Goal: Navigation & Orientation: Find specific page/section

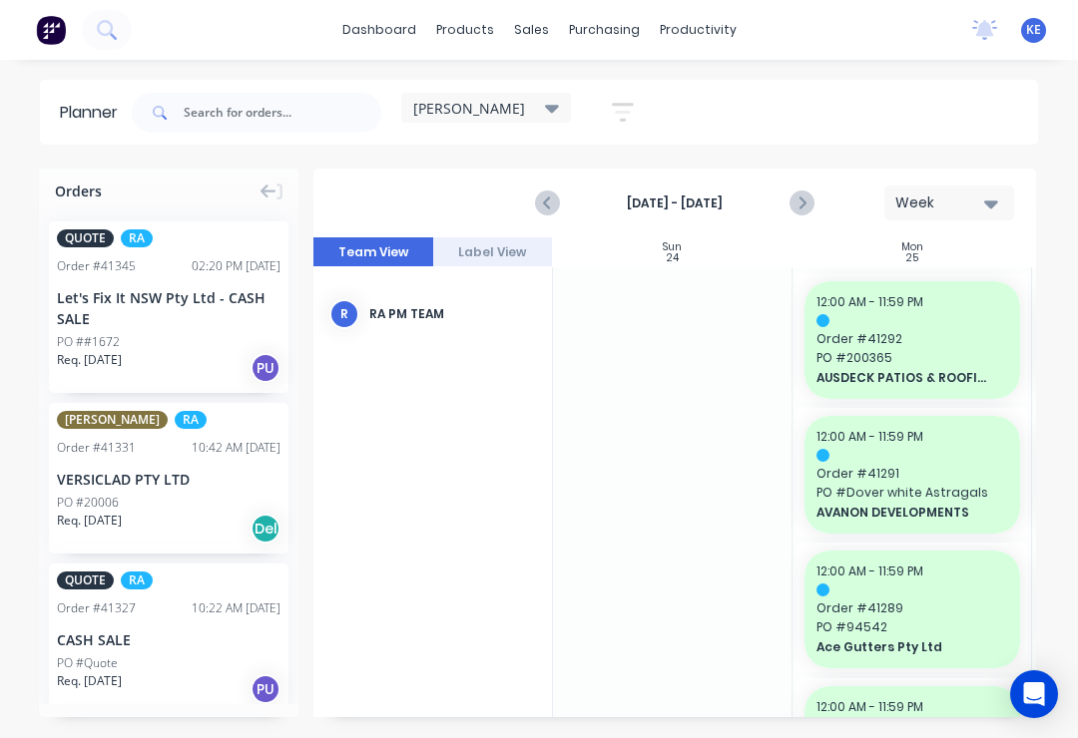
scroll to position [0, 1]
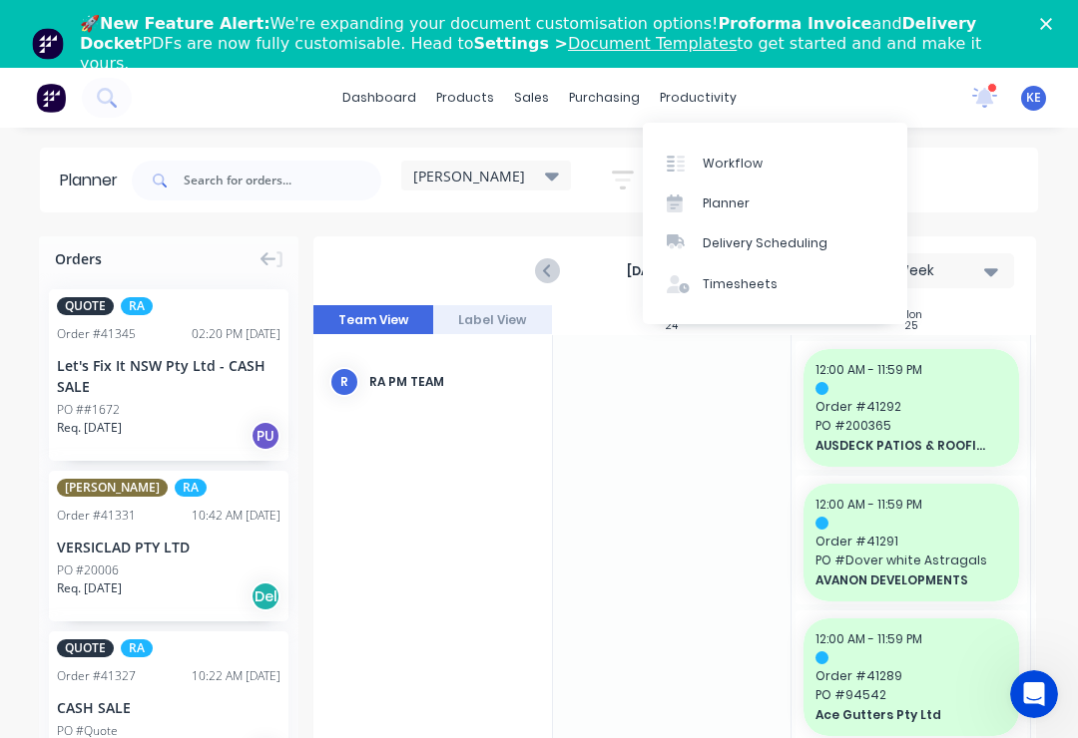
click at [786, 240] on div "Delivery Scheduling" at bounding box center [764, 243] width 125 height 18
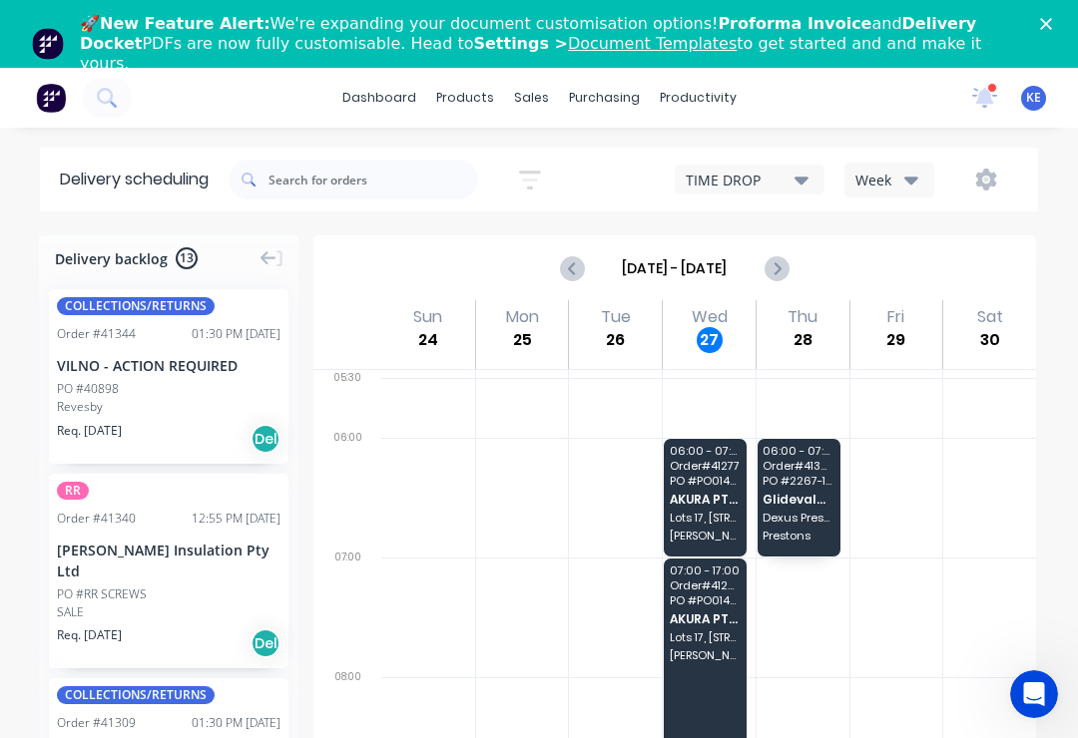
click at [904, 182] on icon "button" at bounding box center [911, 180] width 14 height 22
click at [915, 224] on div "Week" at bounding box center [944, 233] width 198 height 40
click at [257, 252] on button at bounding box center [269, 258] width 27 height 18
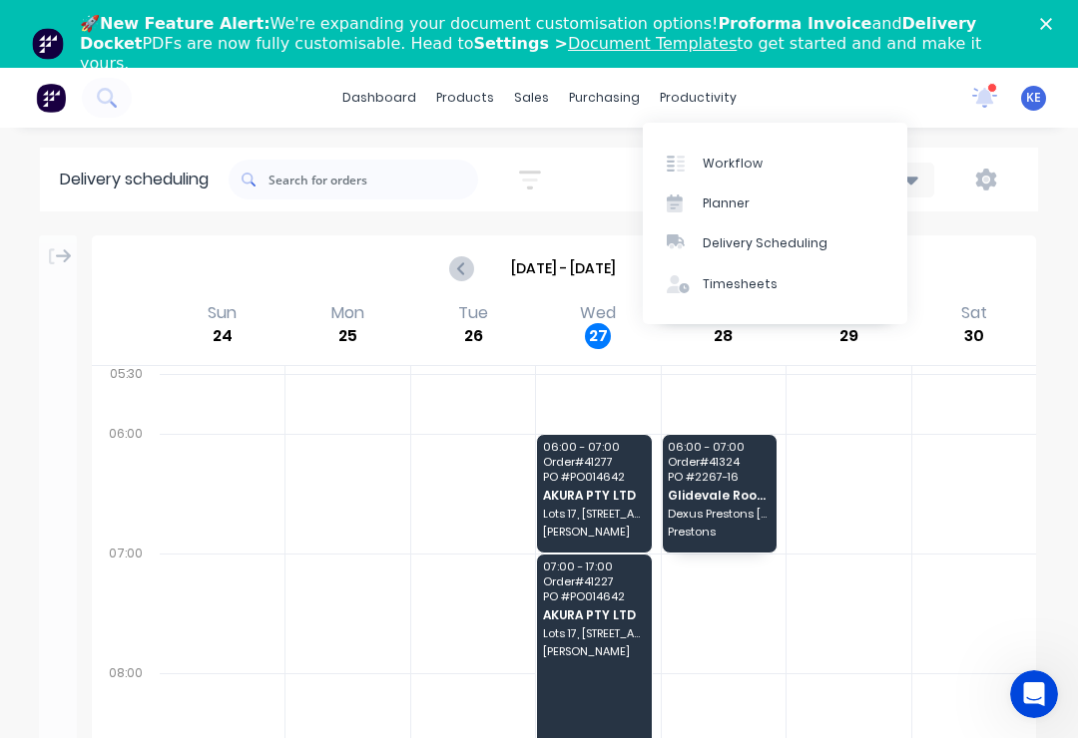
click at [783, 158] on link "Workflow" at bounding box center [775, 163] width 264 height 40
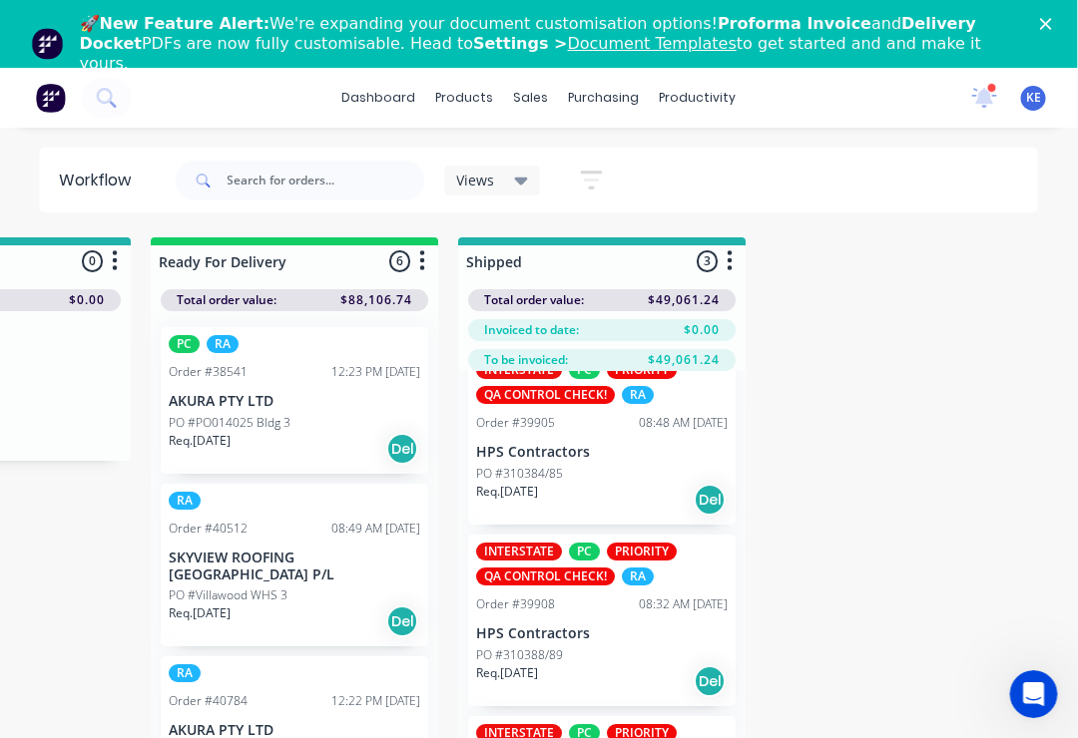
scroll to position [0, 839]
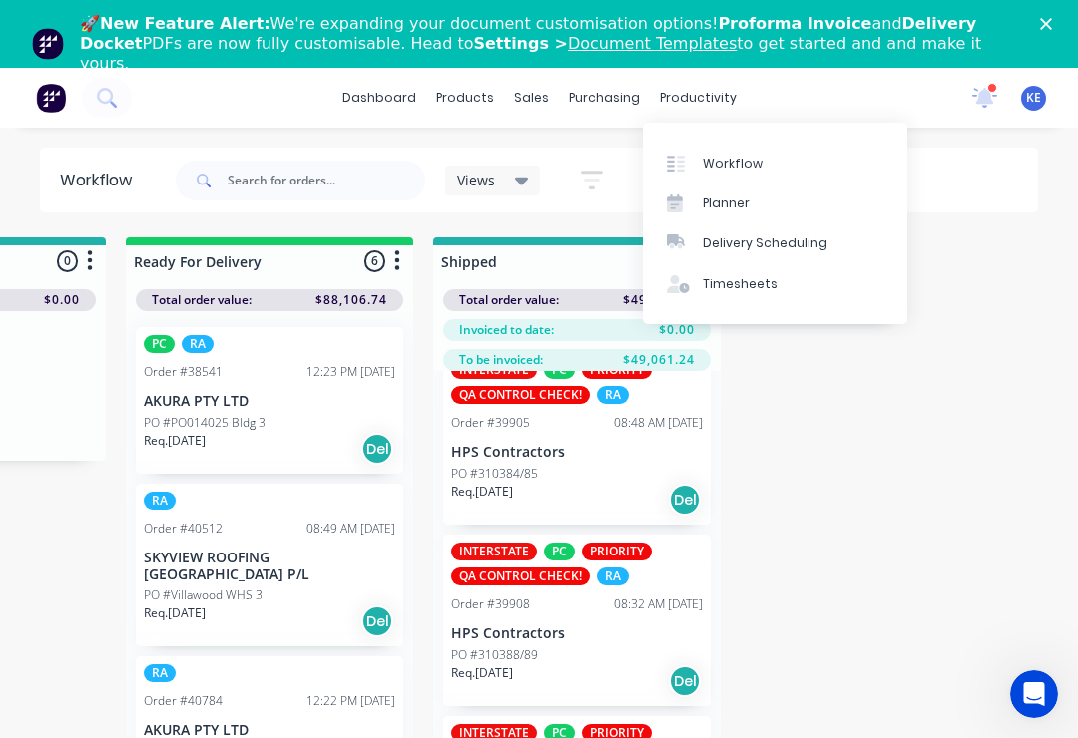
click at [753, 200] on link "Planner" at bounding box center [775, 204] width 264 height 40
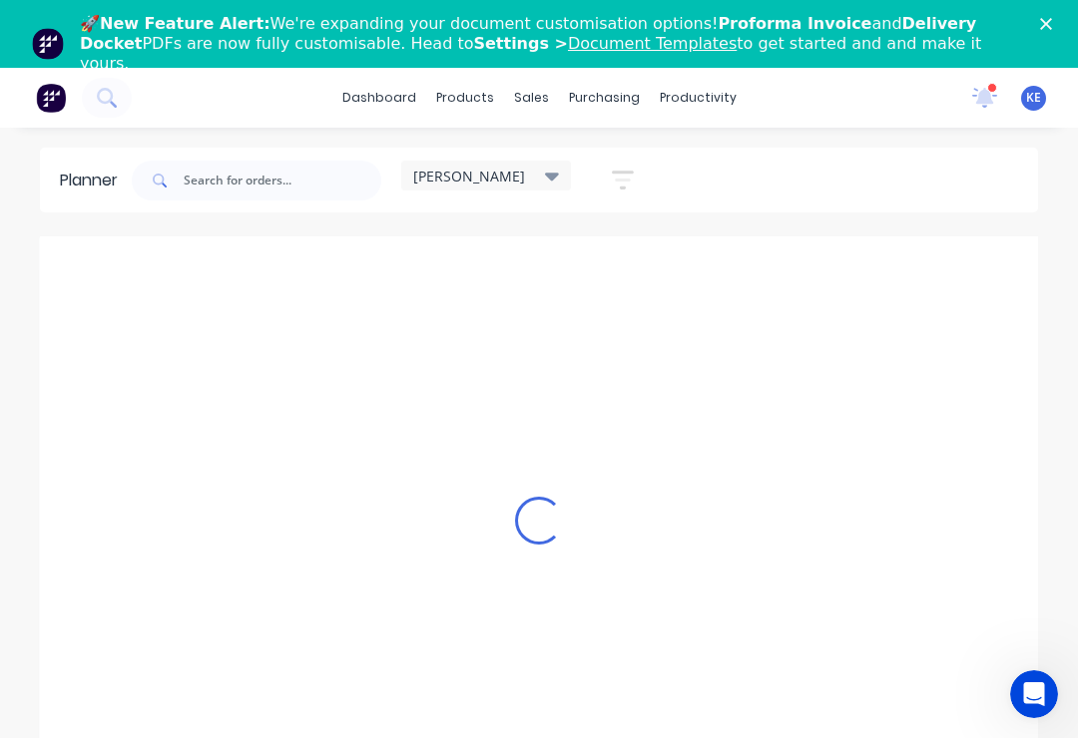
scroll to position [0, 1]
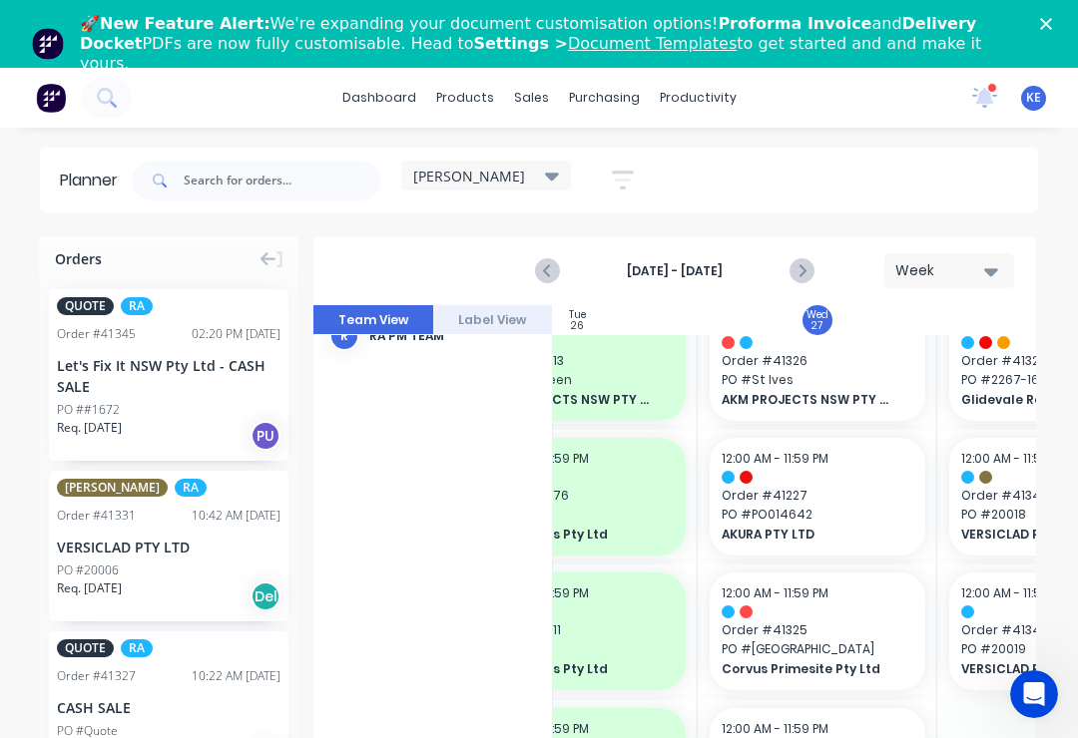
click at [967, 272] on div "Week" at bounding box center [941, 270] width 92 height 21
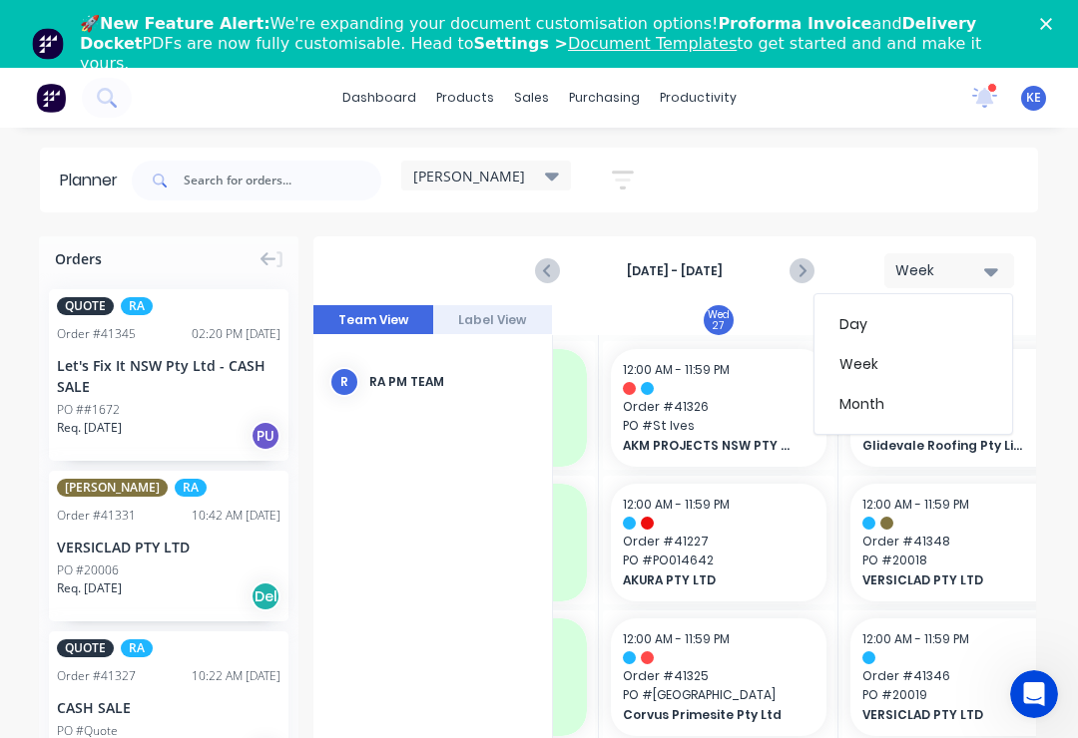
click at [967, 271] on div "Week" at bounding box center [941, 270] width 92 height 21
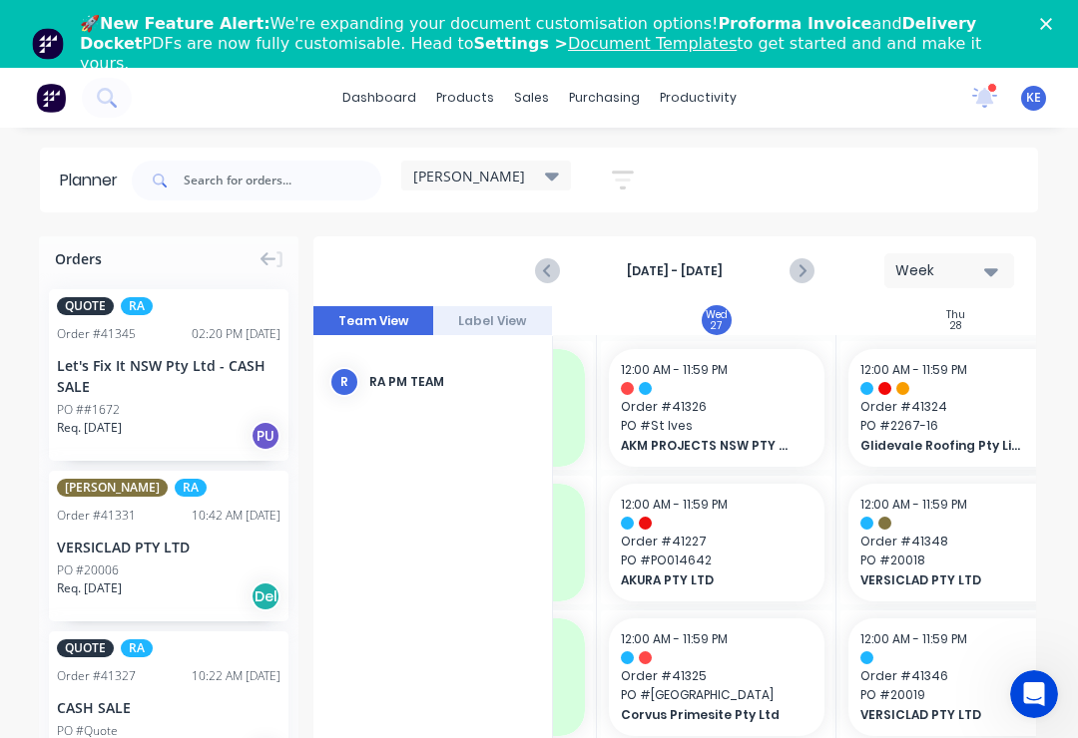
scroll to position [-1, 680]
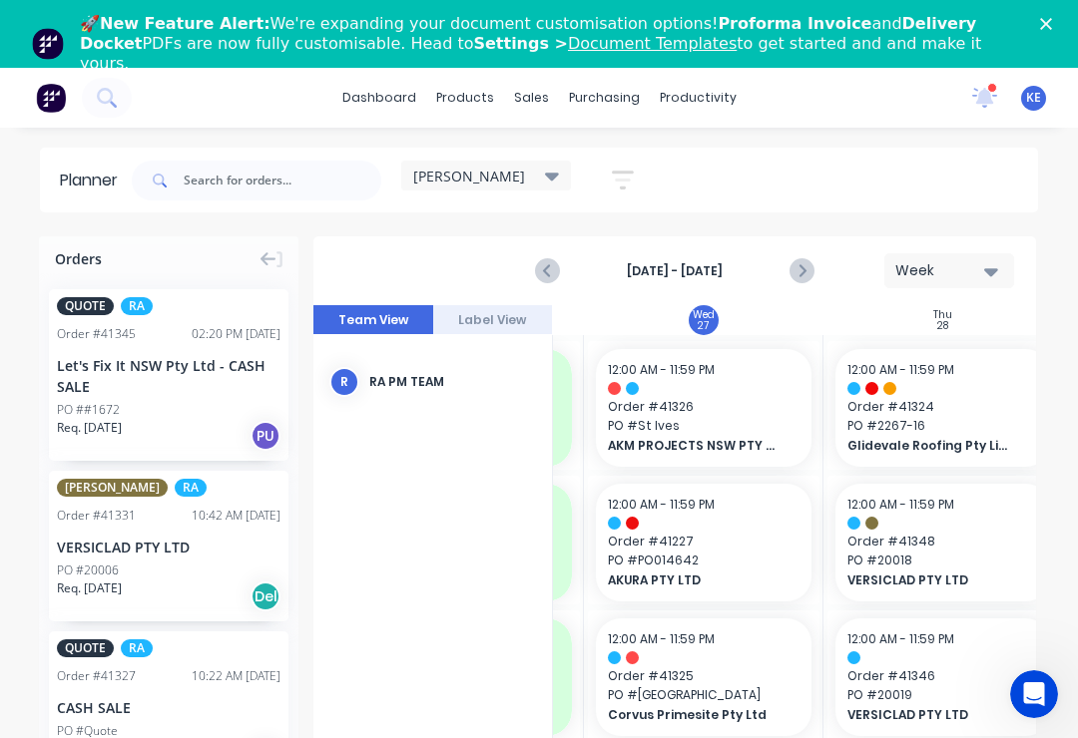
click at [276, 265] on icon at bounding box center [278, 259] width 7 height 18
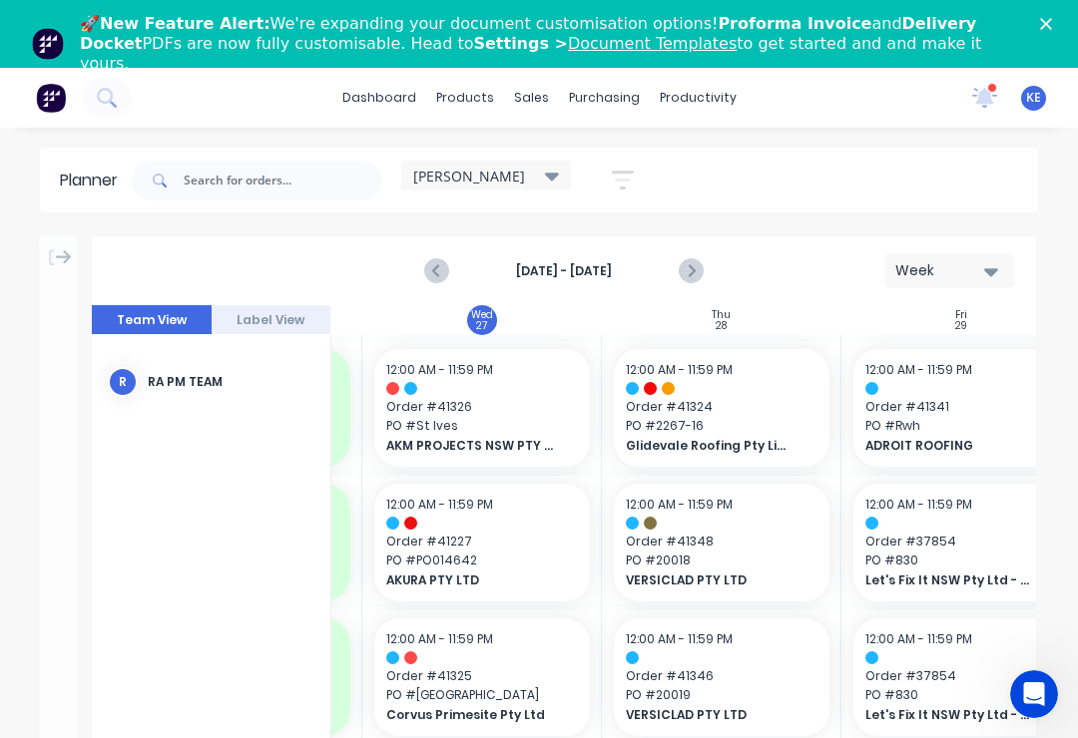
scroll to position [0, 687]
click at [473, 174] on div "[PERSON_NAME]" at bounding box center [486, 176] width 146 height 18
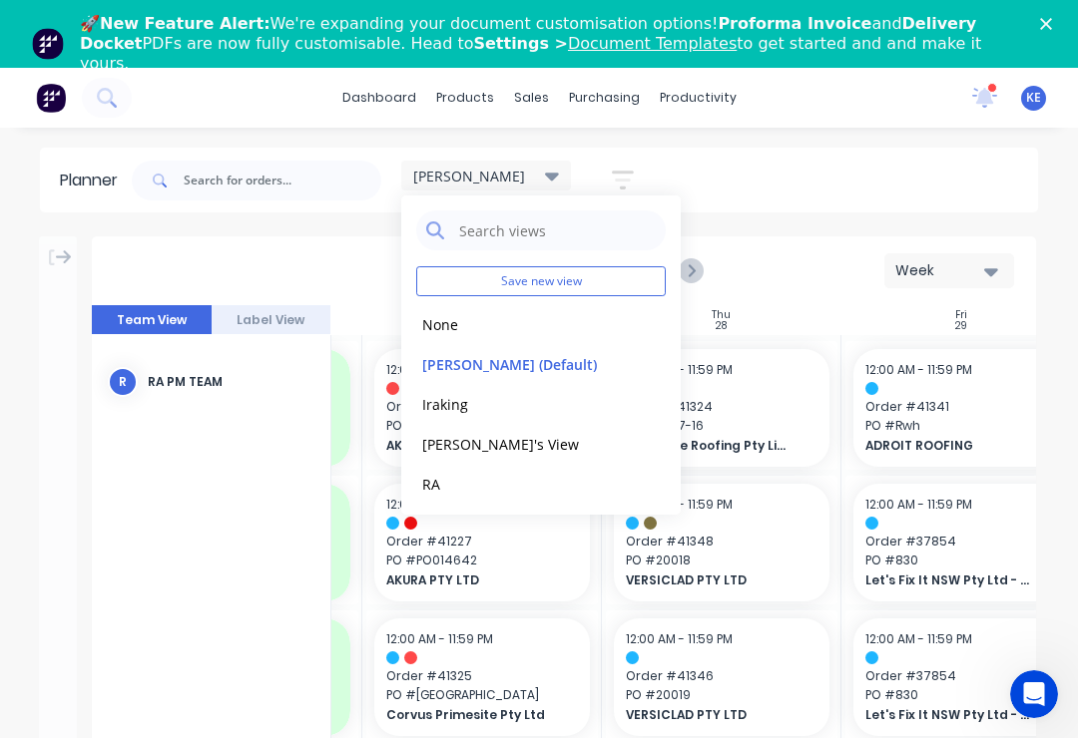
click at [455, 479] on button "RA" at bounding box center [522, 483] width 213 height 23
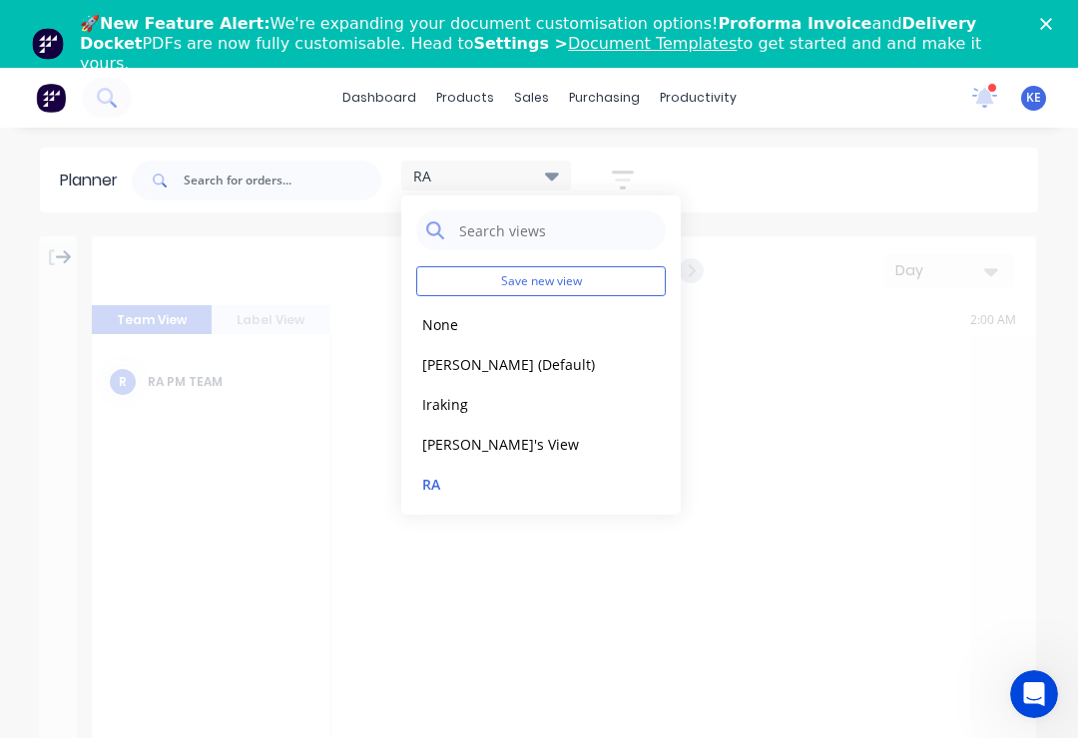
scroll to position [0, 1917]
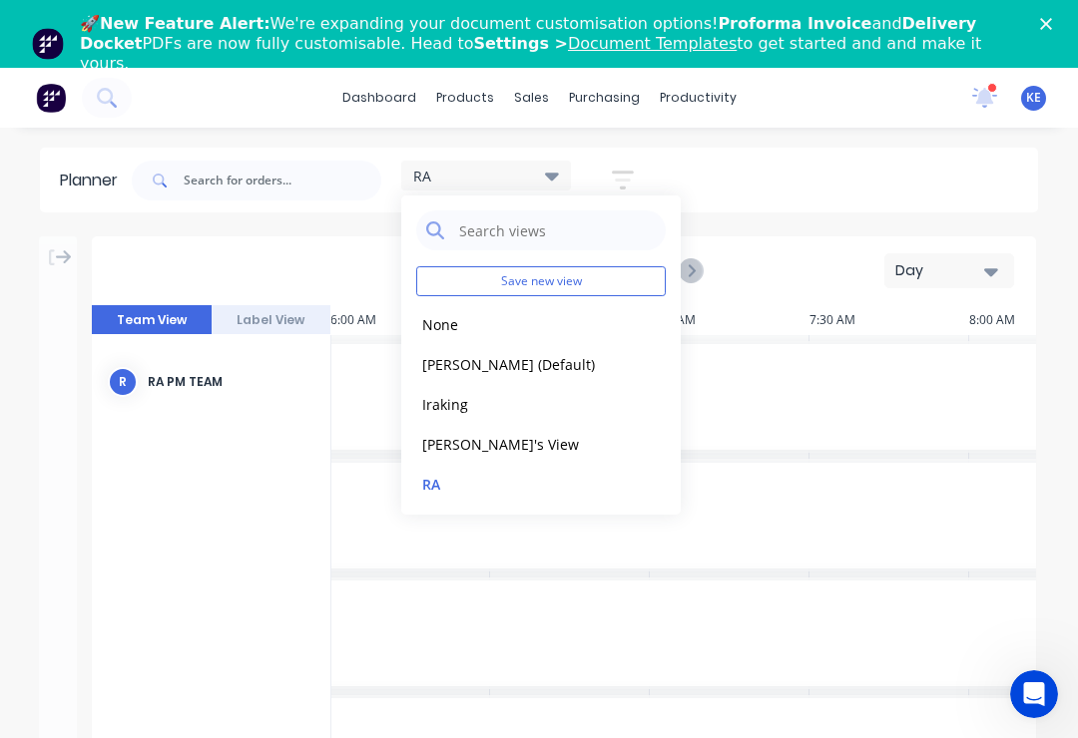
click at [531, 176] on div "RA" at bounding box center [486, 176] width 146 height 18
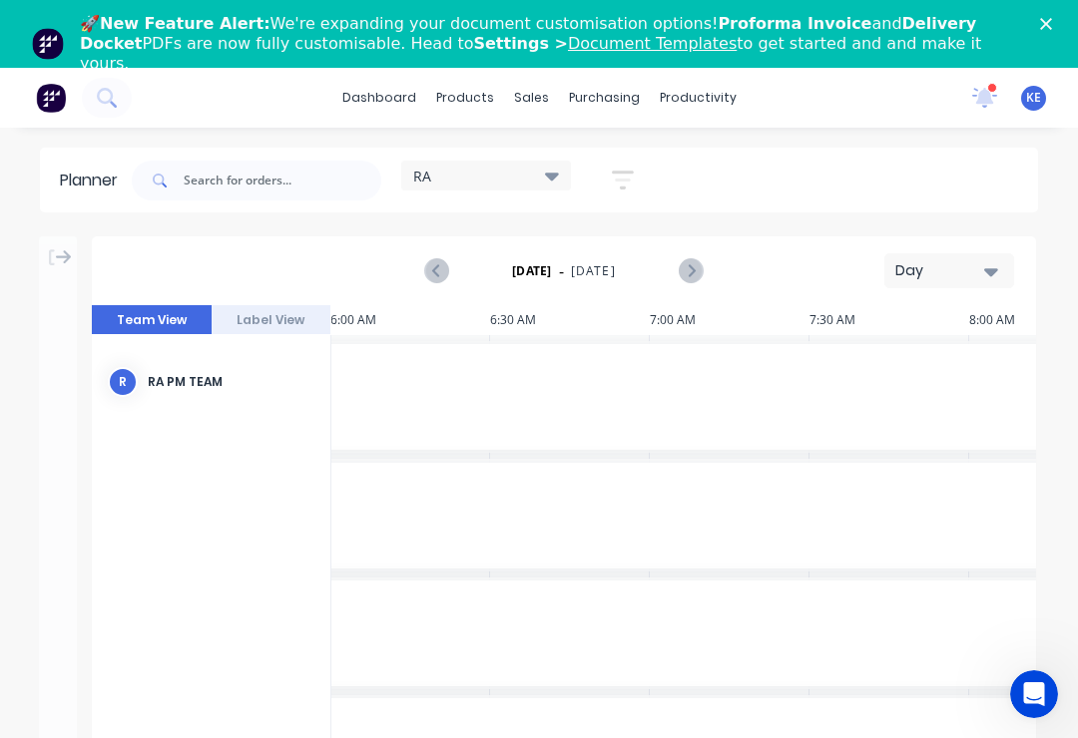
click at [987, 274] on icon "button" at bounding box center [991, 271] width 14 height 22
click at [900, 353] on div "Week" at bounding box center [913, 364] width 198 height 40
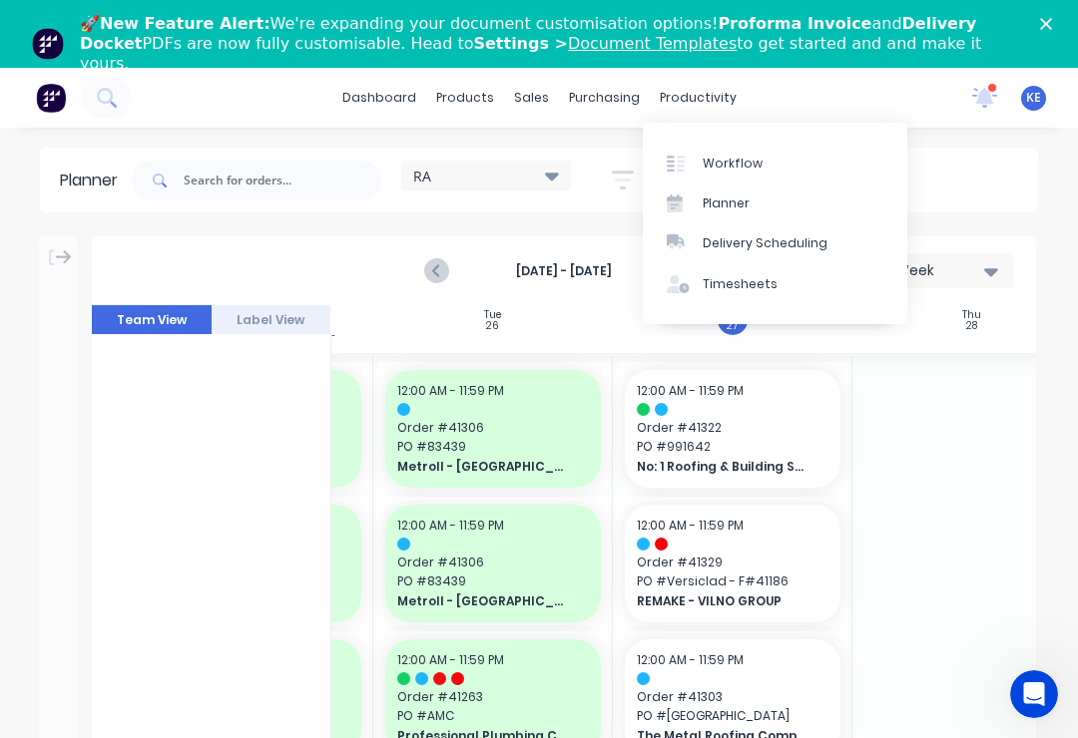
scroll to position [1453, 436]
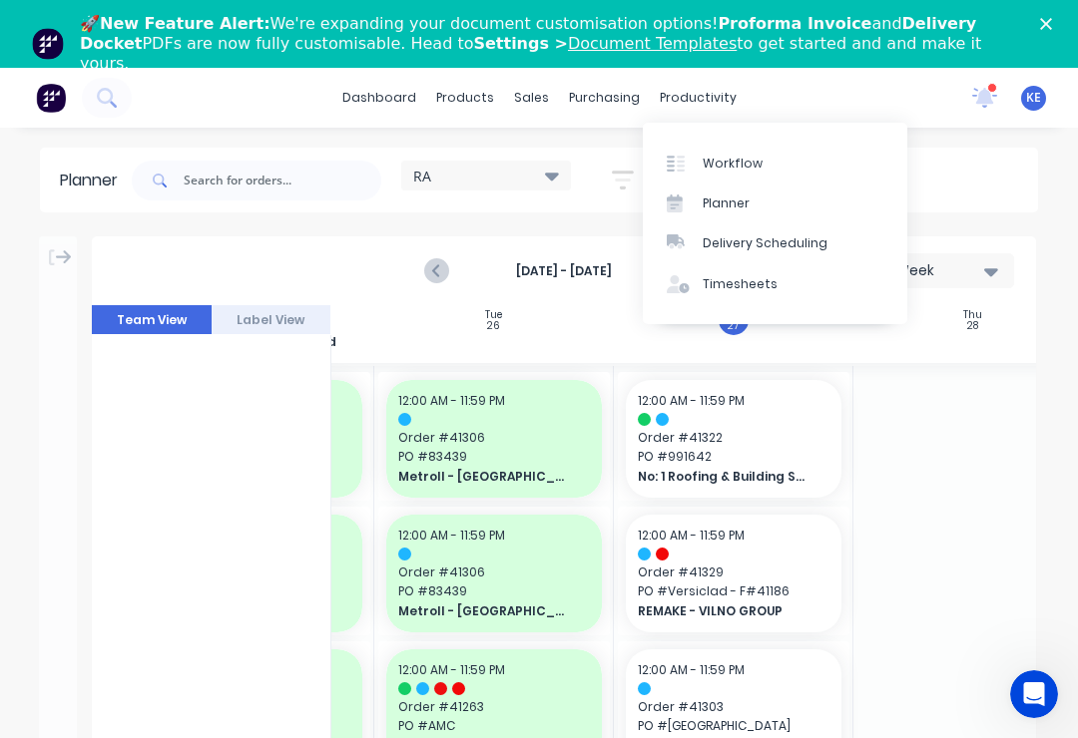
click at [776, 239] on div "Delivery Scheduling" at bounding box center [764, 243] width 125 height 18
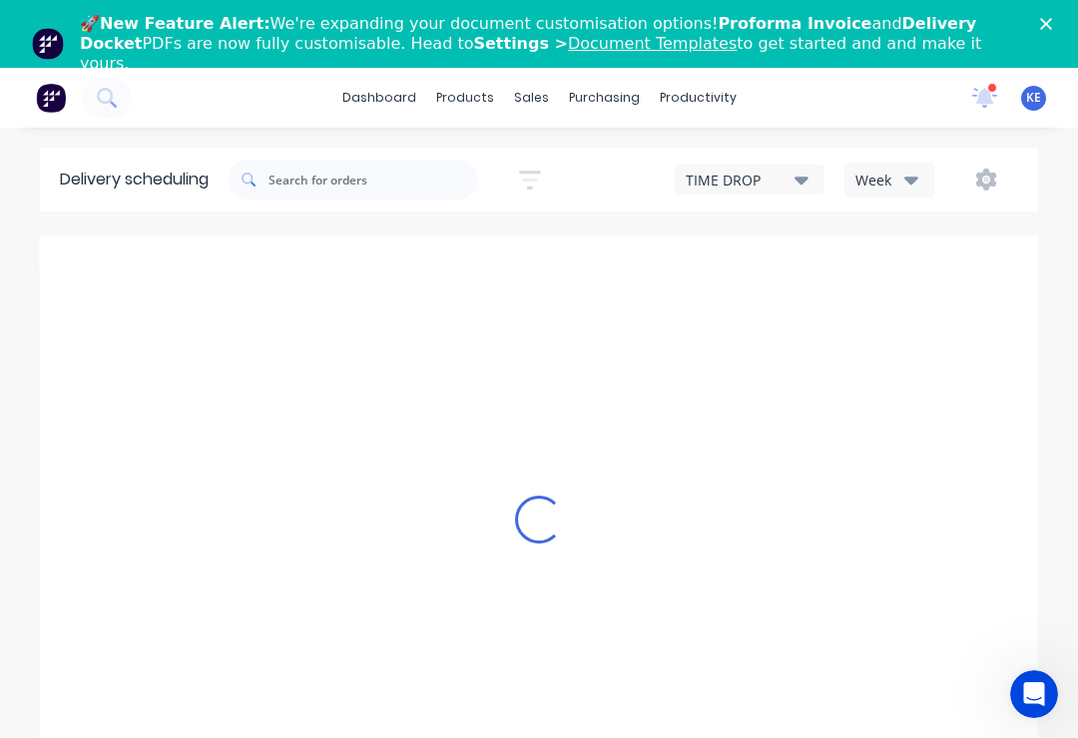
type input "[DATE] - [DATE]"
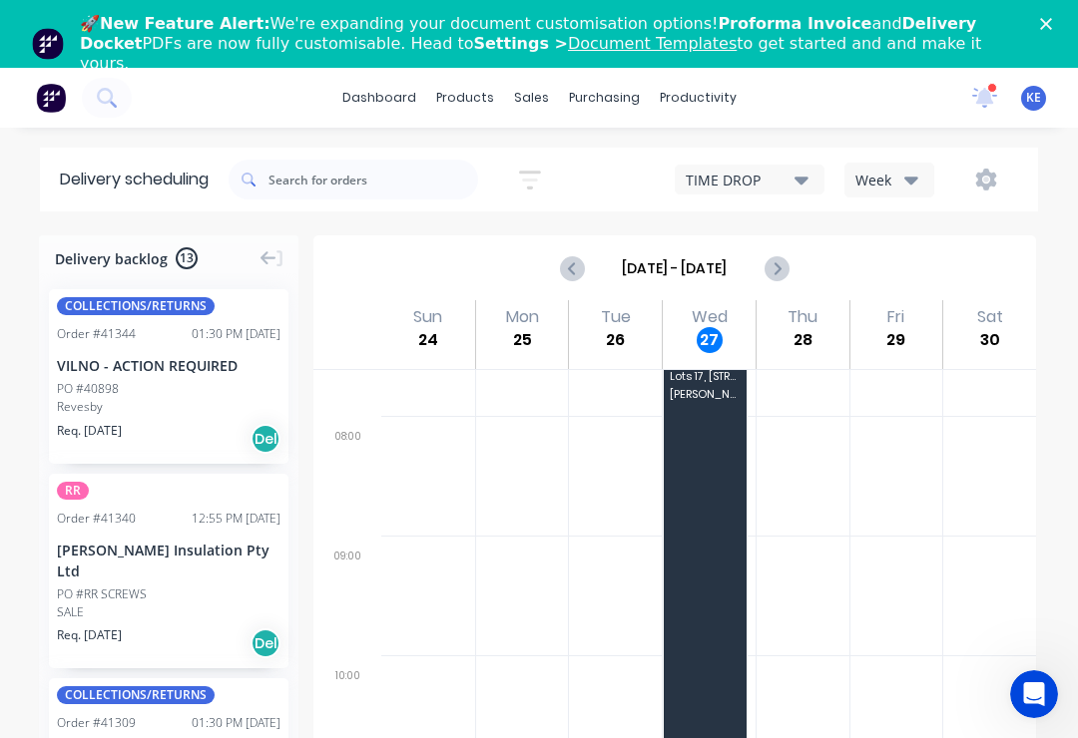
click at [897, 175] on div "Week" at bounding box center [884, 180] width 58 height 21
click at [896, 184] on div "Week" at bounding box center [884, 180] width 58 height 21
click at [780, 176] on div "TIME DROP" at bounding box center [739, 180] width 109 height 21
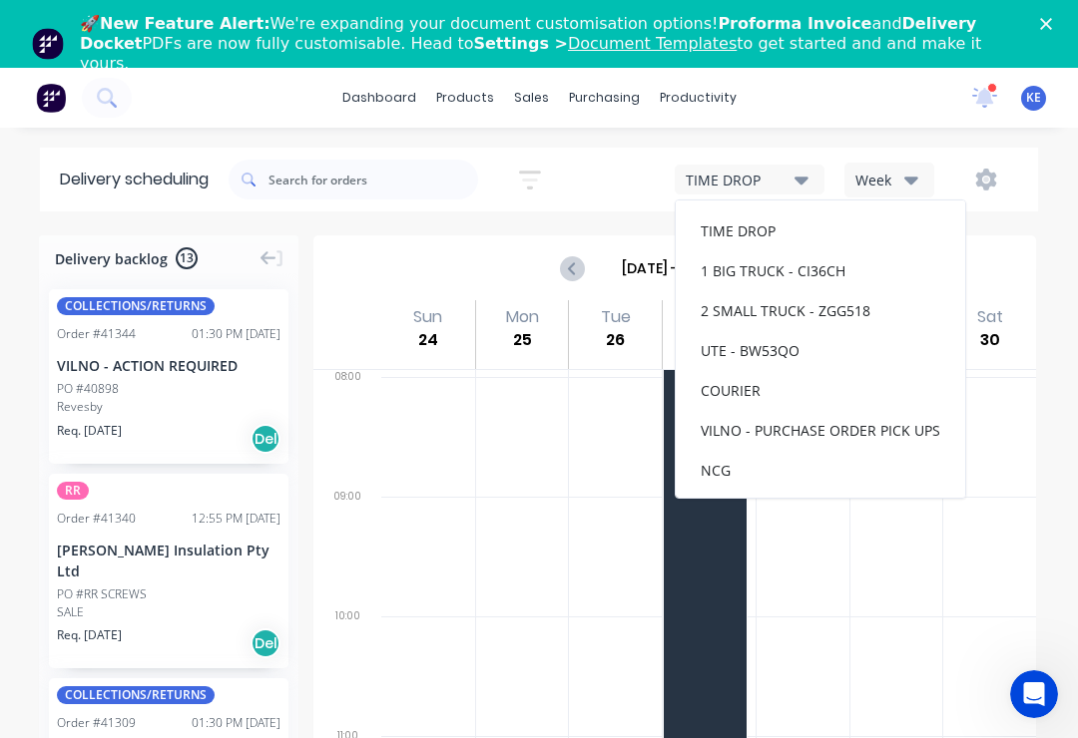
click at [781, 189] on div "TIME DROP" at bounding box center [739, 180] width 109 height 21
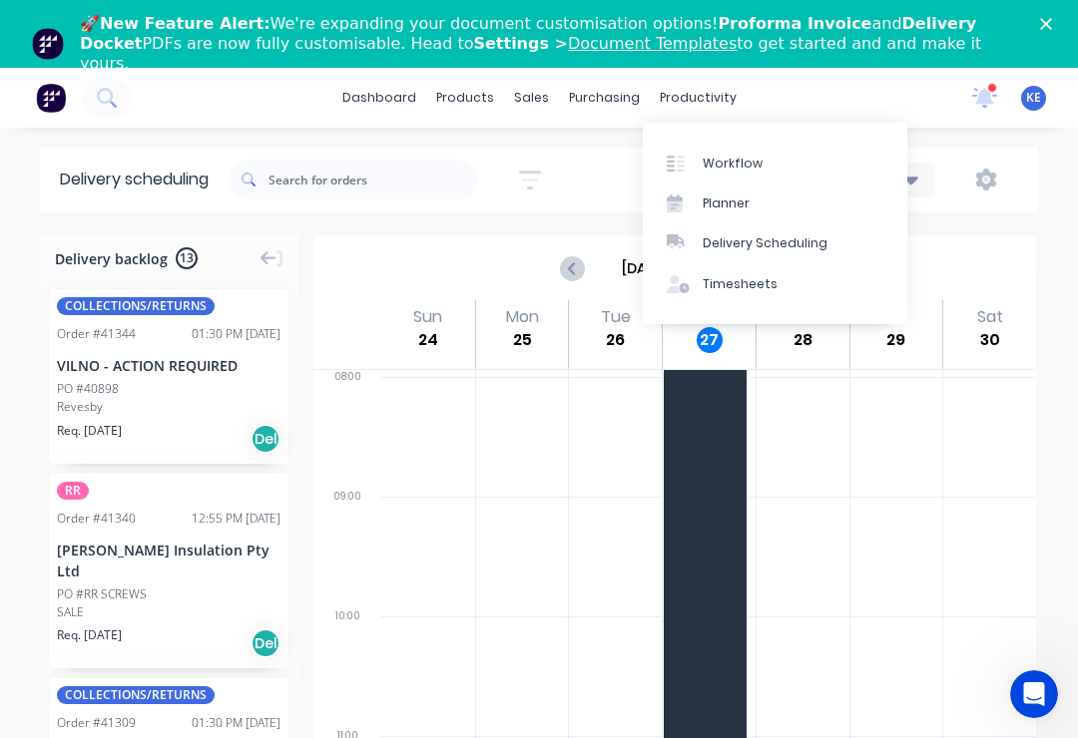
click at [742, 207] on div "Planner" at bounding box center [725, 204] width 47 height 18
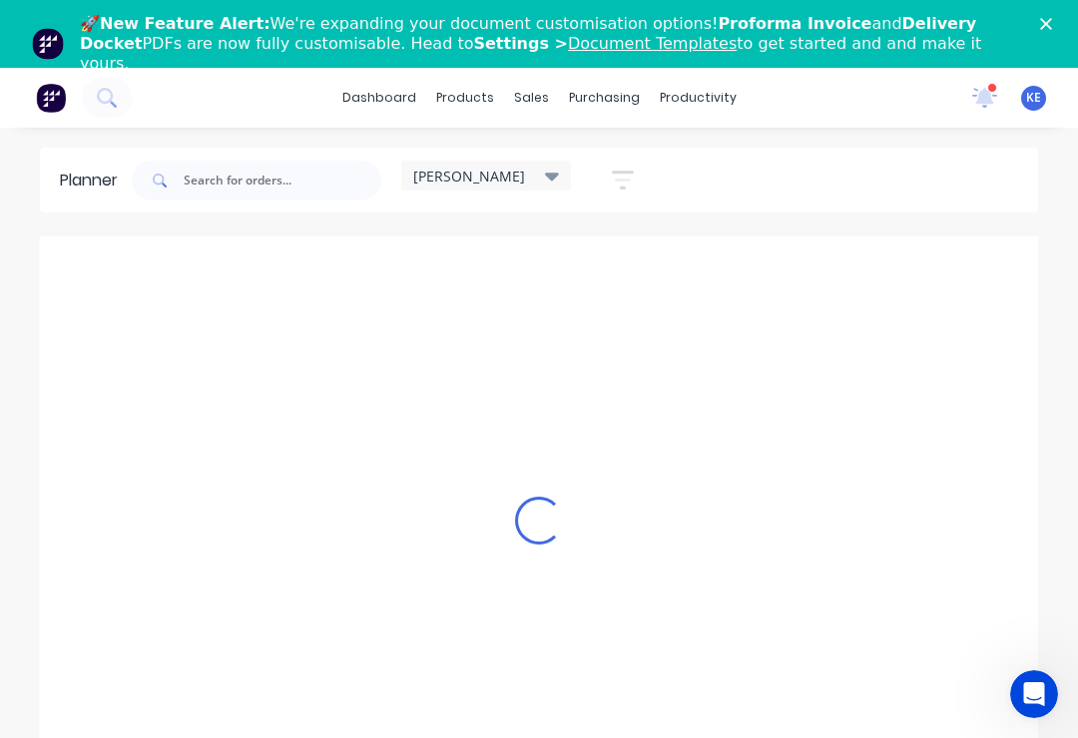
scroll to position [0, 1]
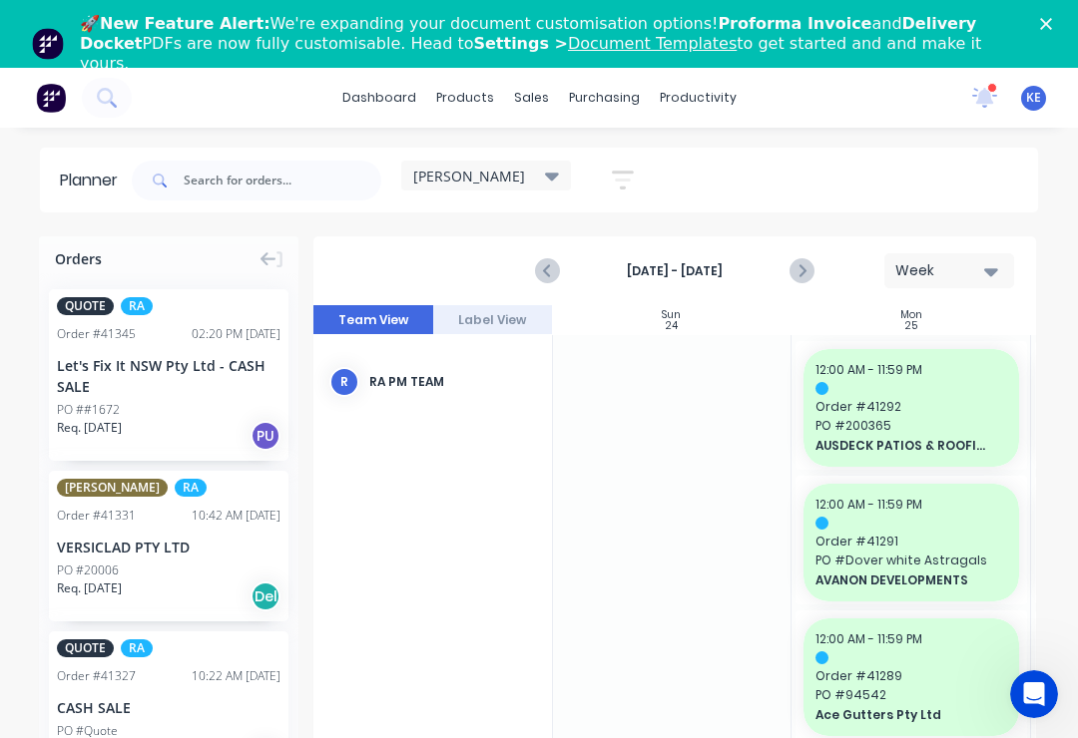
click at [262, 262] on icon at bounding box center [268, 259] width 16 height 18
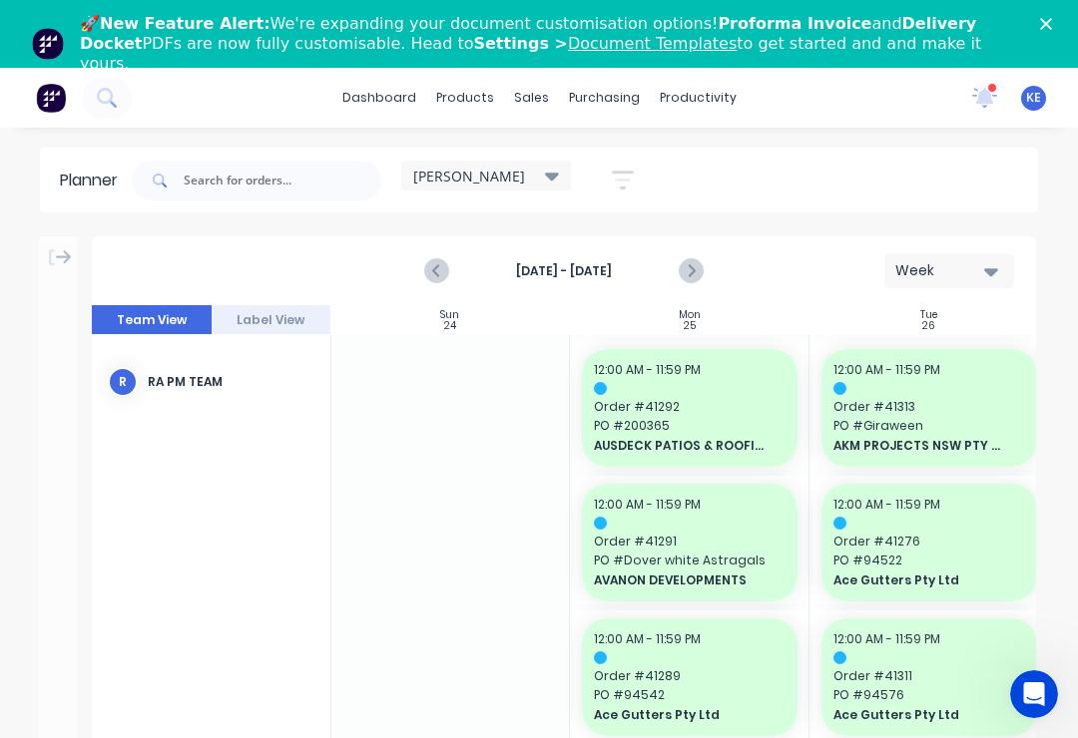
click at [490, 184] on div "[PERSON_NAME]" at bounding box center [486, 176] width 146 height 18
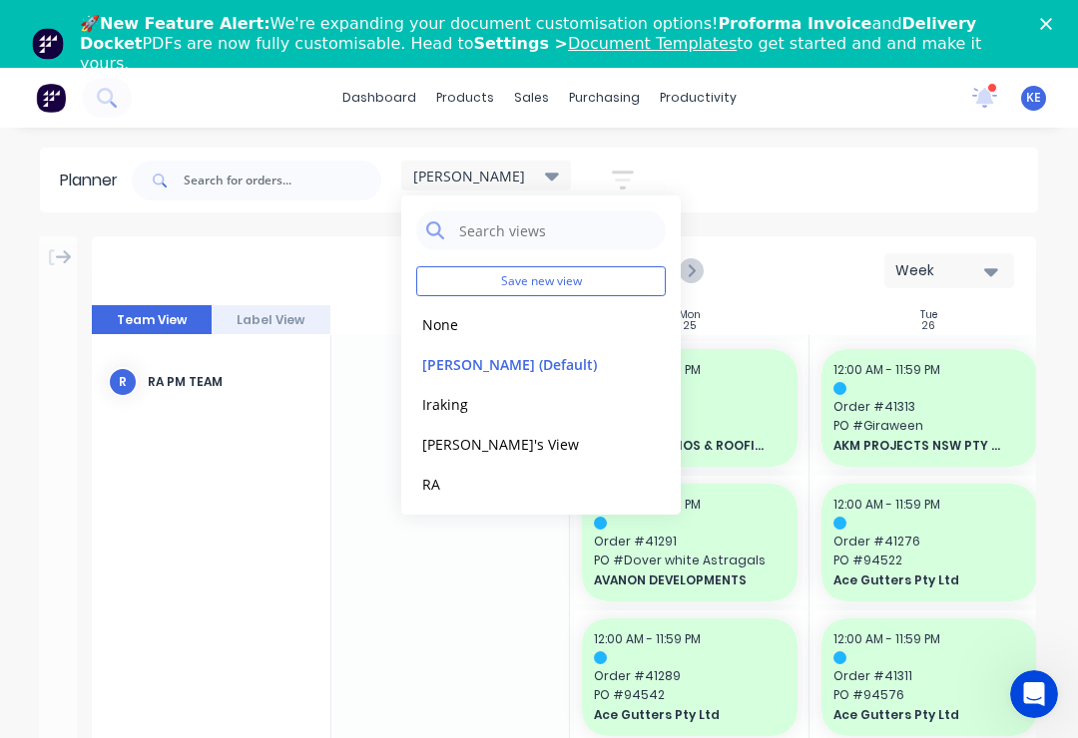
click at [457, 476] on button "RA" at bounding box center [522, 483] width 213 height 23
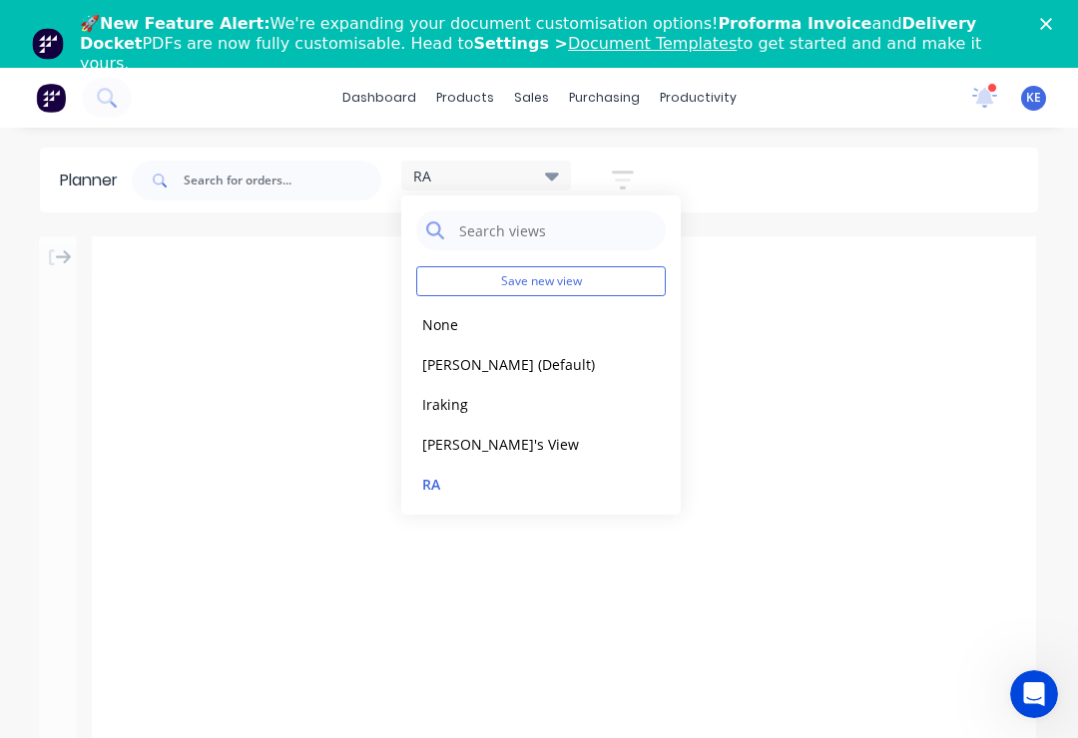
scroll to position [0, 1917]
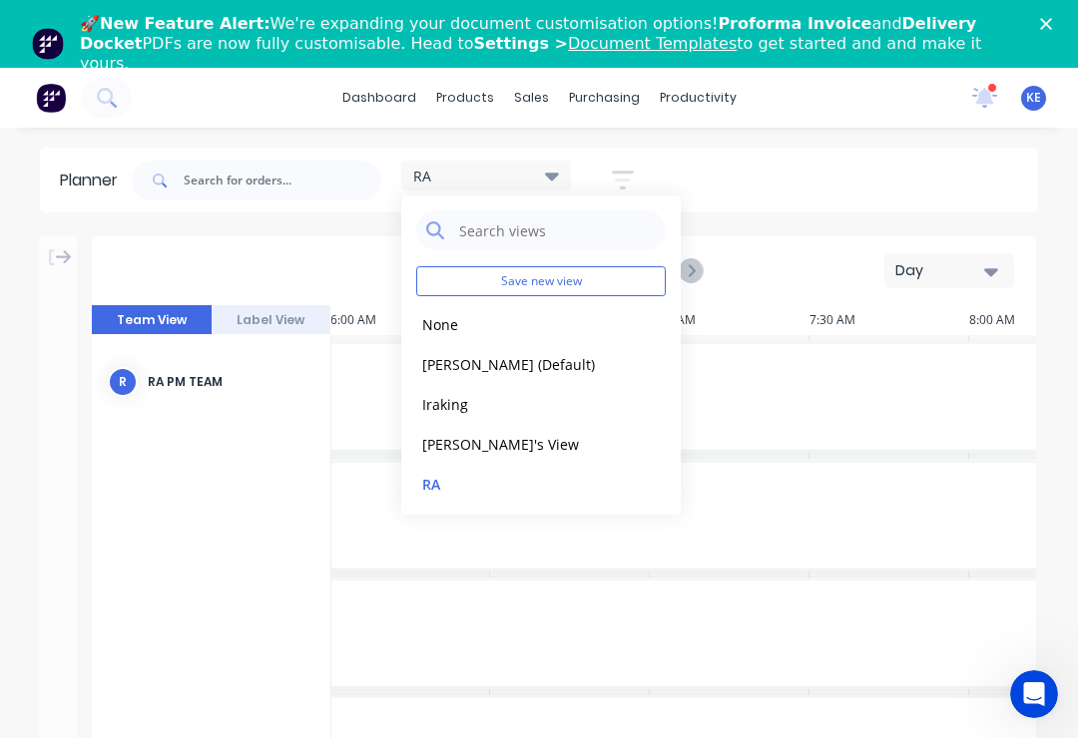
click at [544, 161] on div "RA" at bounding box center [486, 176] width 170 height 30
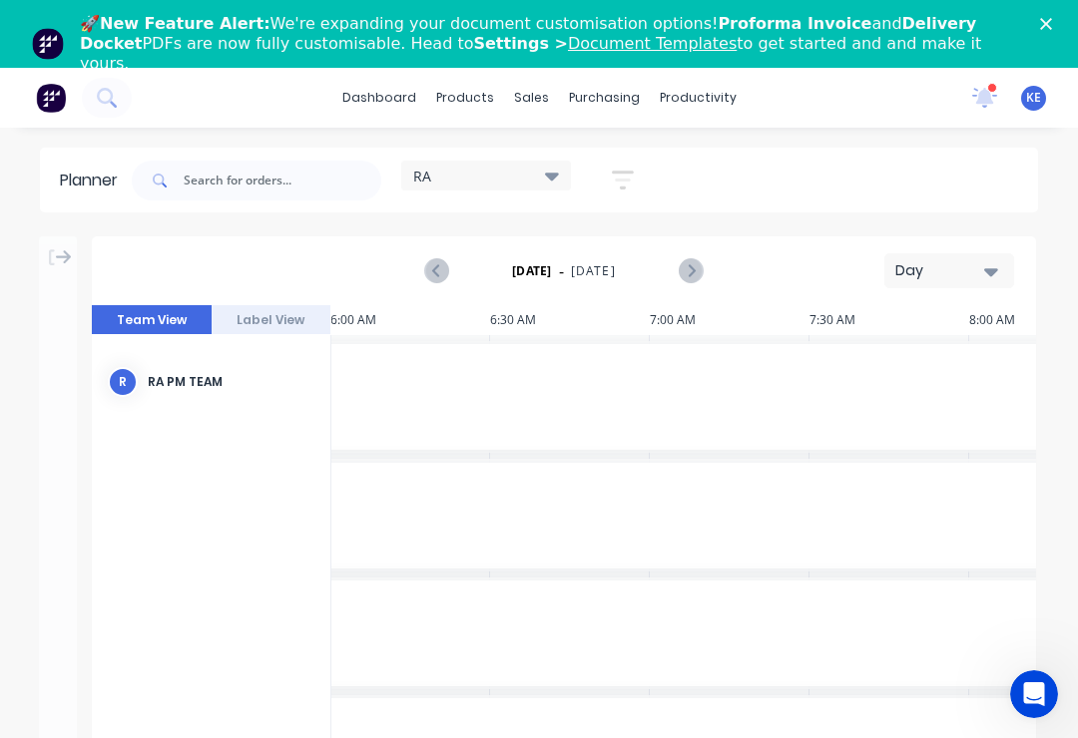
click at [996, 255] on button "Day" at bounding box center [949, 270] width 130 height 35
click at [900, 367] on div "Week" at bounding box center [913, 364] width 198 height 40
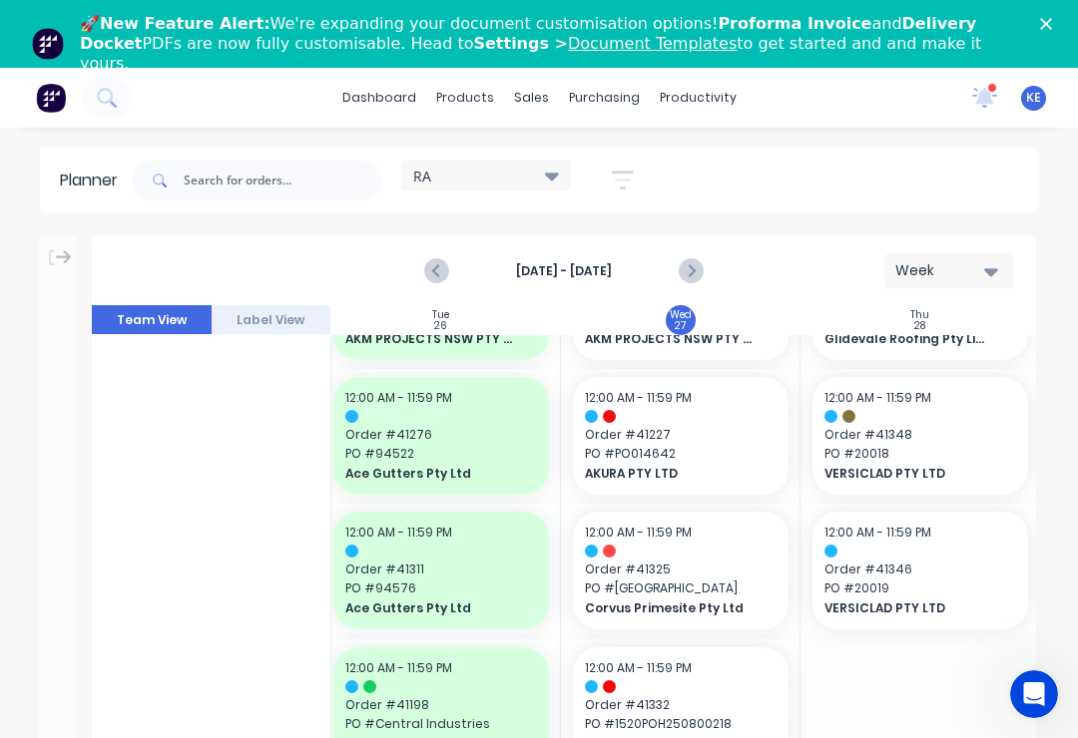
scroll to position [104, 491]
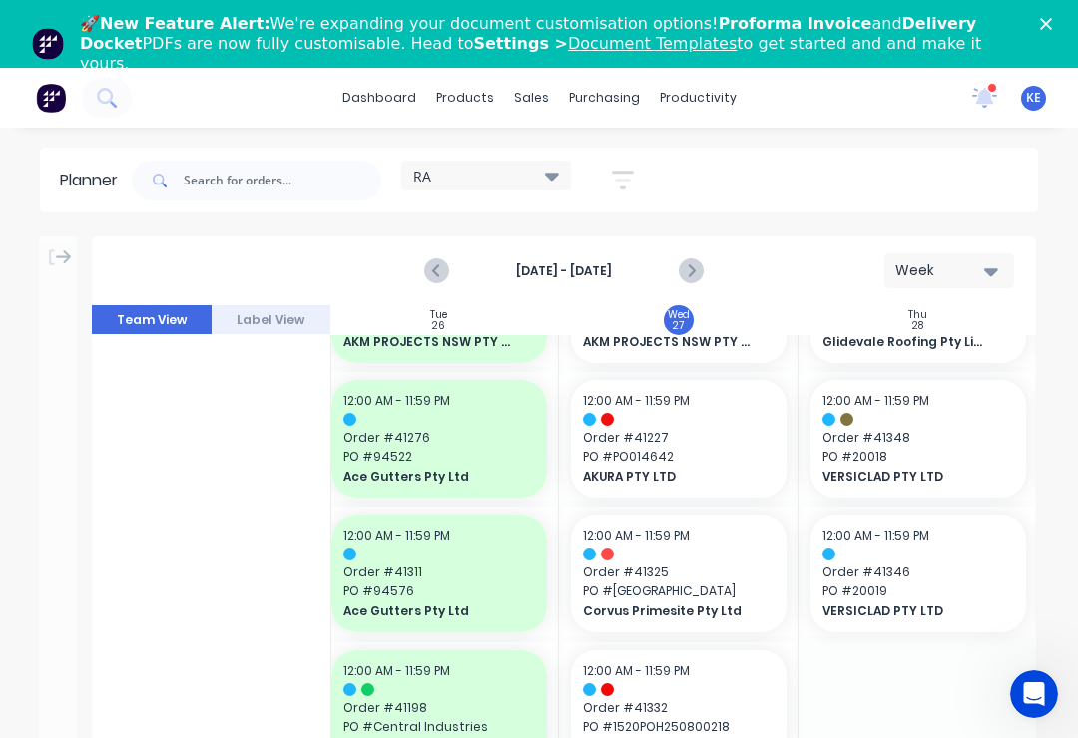
click at [1037, 8] on div "🚀 New Feature Alert: We're expanding your document customisation options! Profo…" at bounding box center [563, 44] width 966 height 72
click at [1045, 18] on icon "Close" at bounding box center [1046, 24] width 12 height 12
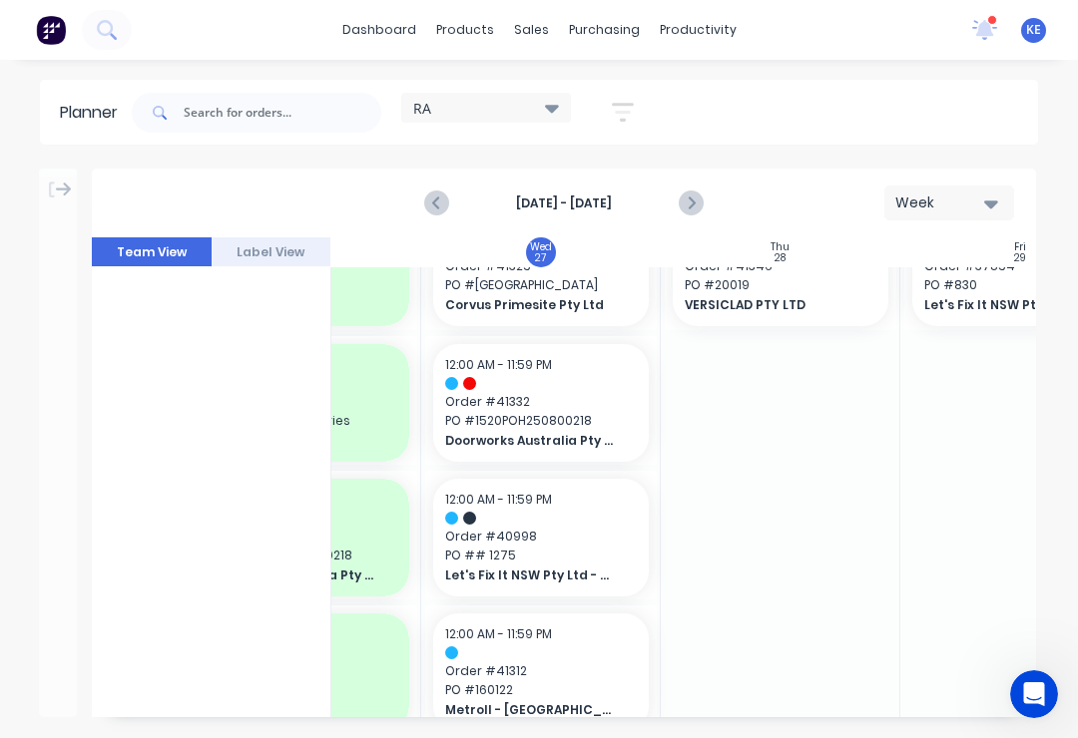
scroll to position [372, 624]
